Goal: Check status: Check status

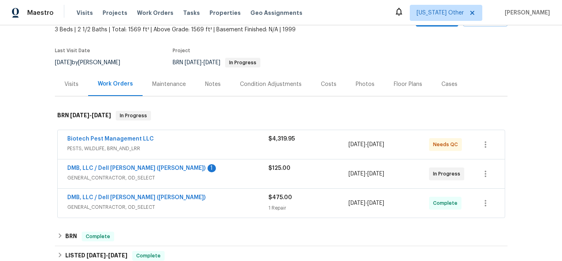
scroll to position [50, 0]
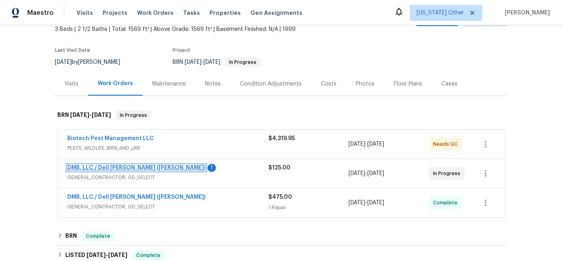
click at [90, 167] on link "DMB, LLC / Dell [PERSON_NAME] ([PERSON_NAME])" at bounding box center [136, 168] width 138 height 6
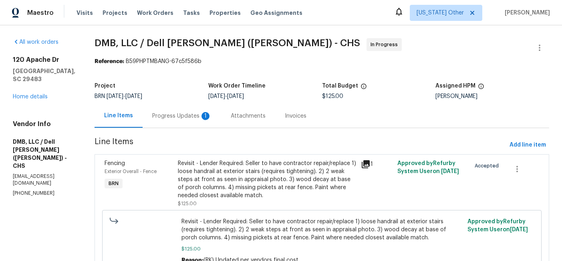
click at [167, 116] on div "Progress Updates 1" at bounding box center [181, 116] width 59 height 8
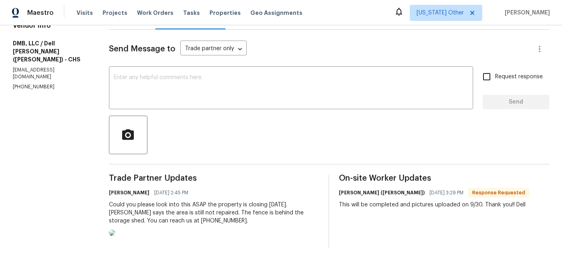
scroll to position [132, 0]
click at [115, 229] on img at bounding box center [112, 232] width 6 height 6
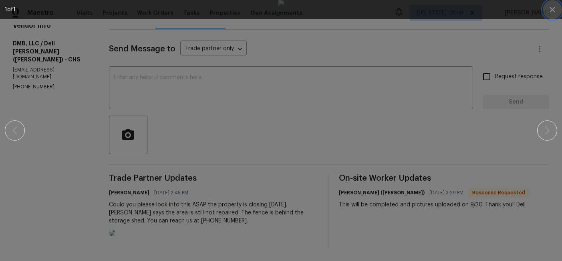
click at [548, 10] on icon "button" at bounding box center [553, 10] width 10 height 10
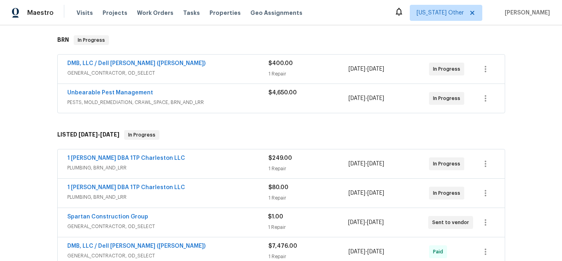
scroll to position [136, 0]
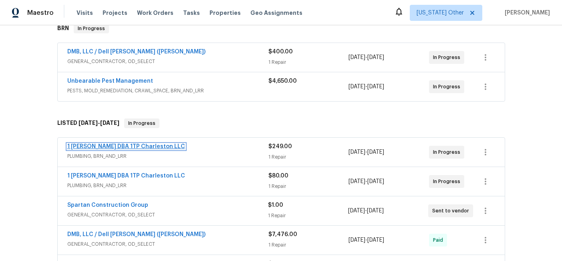
click at [101, 144] on link "1 Tom Plumber DBA 1TP Charleston LLC" at bounding box center [126, 147] width 118 height 6
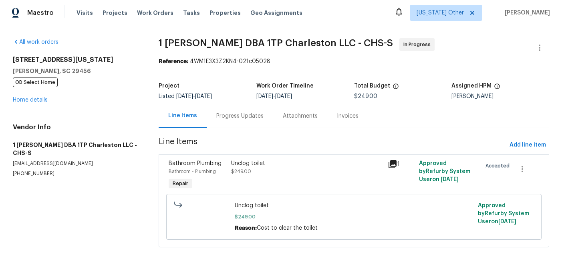
click at [236, 115] on div "Progress Updates" at bounding box center [239, 116] width 47 height 8
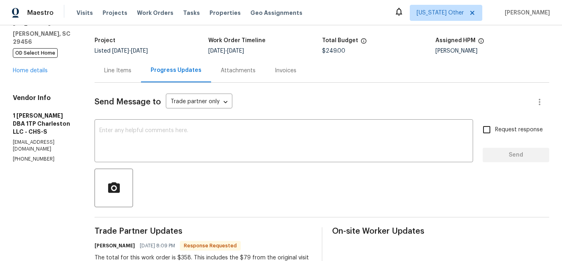
scroll to position [39, 0]
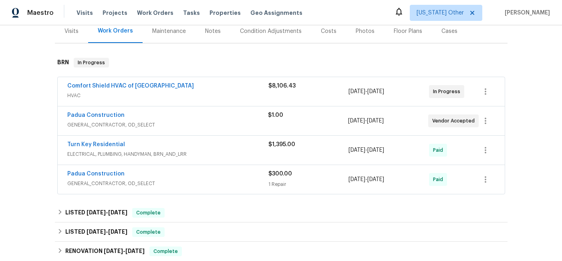
scroll to position [102, 0]
click at [86, 111] on span "Padua Construction" at bounding box center [95, 115] width 57 height 8
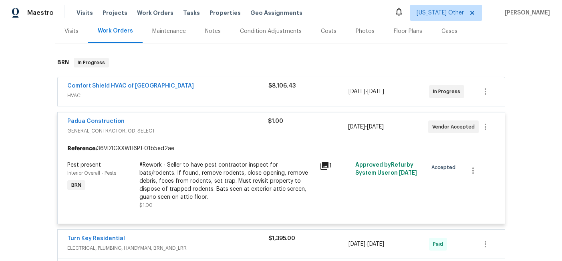
click at [325, 164] on icon at bounding box center [325, 166] width 8 height 8
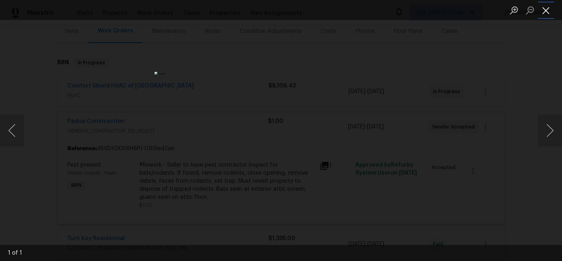
click at [545, 13] on button "Close lightbox" at bounding box center [546, 10] width 16 height 14
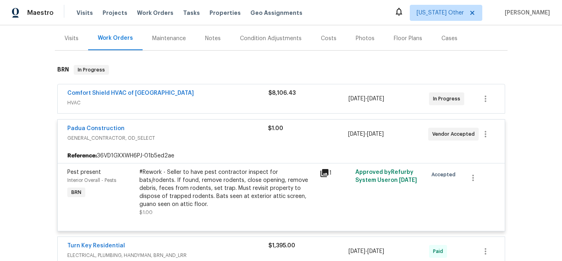
scroll to position [92, 0]
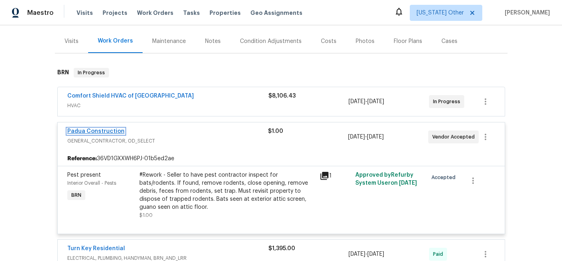
click at [79, 132] on link "Padua Construction" at bounding box center [95, 131] width 57 height 6
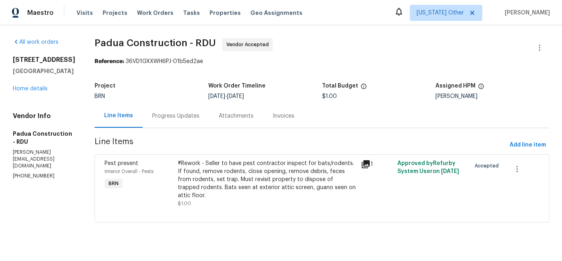
click at [160, 115] on div "Progress Updates" at bounding box center [175, 116] width 47 height 8
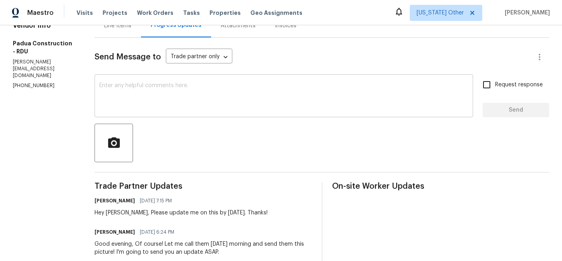
scroll to position [76, 0]
